Goal: Transaction & Acquisition: Book appointment/travel/reservation

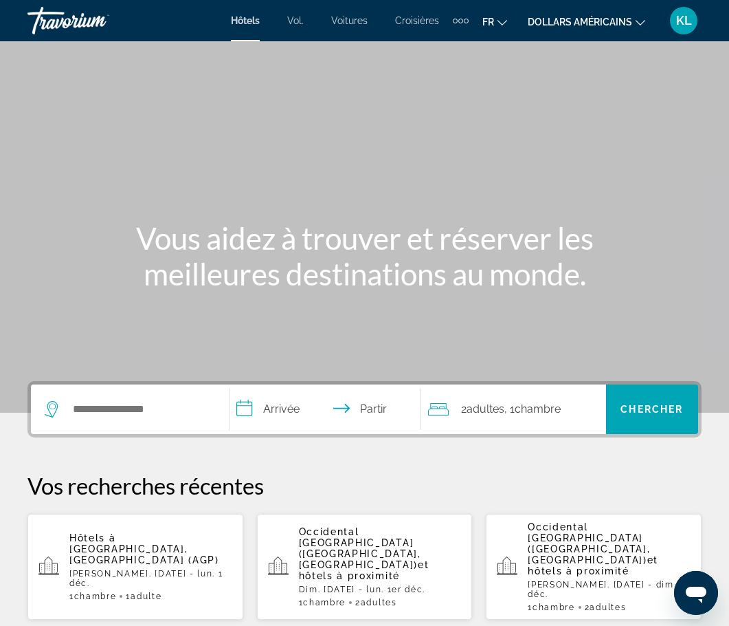
click at [464, 20] on div "Éléments de navigation supplémentaires" at bounding box center [466, 21] width 5 height 5
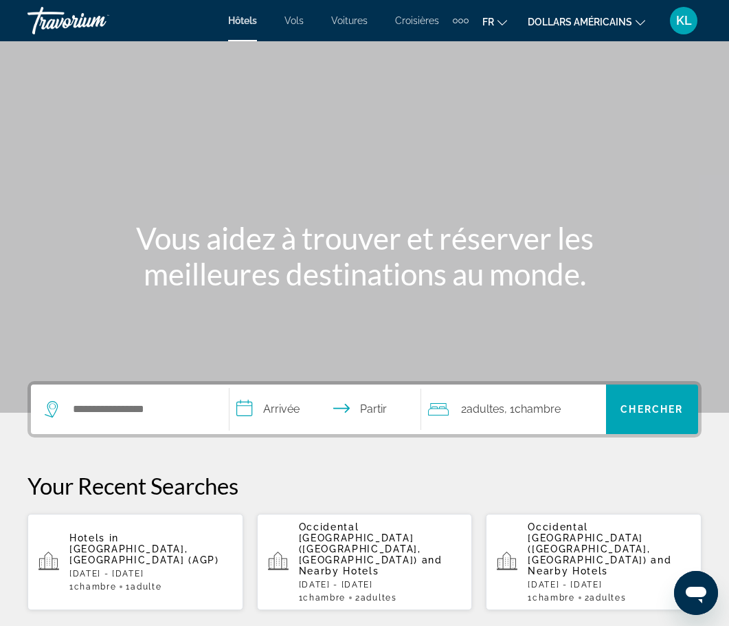
click at [439, 109] on div "Contenu principal" at bounding box center [364, 206] width 729 height 412
click at [179, 413] on input "Widget de recherche" at bounding box center [139, 409] width 137 height 21
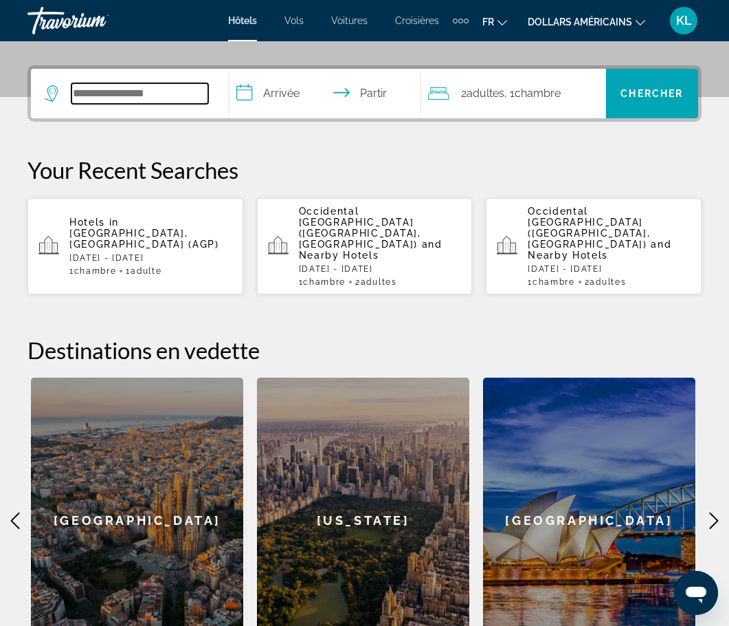
scroll to position [336, 0]
